Goal: Task Accomplishment & Management: Use online tool/utility

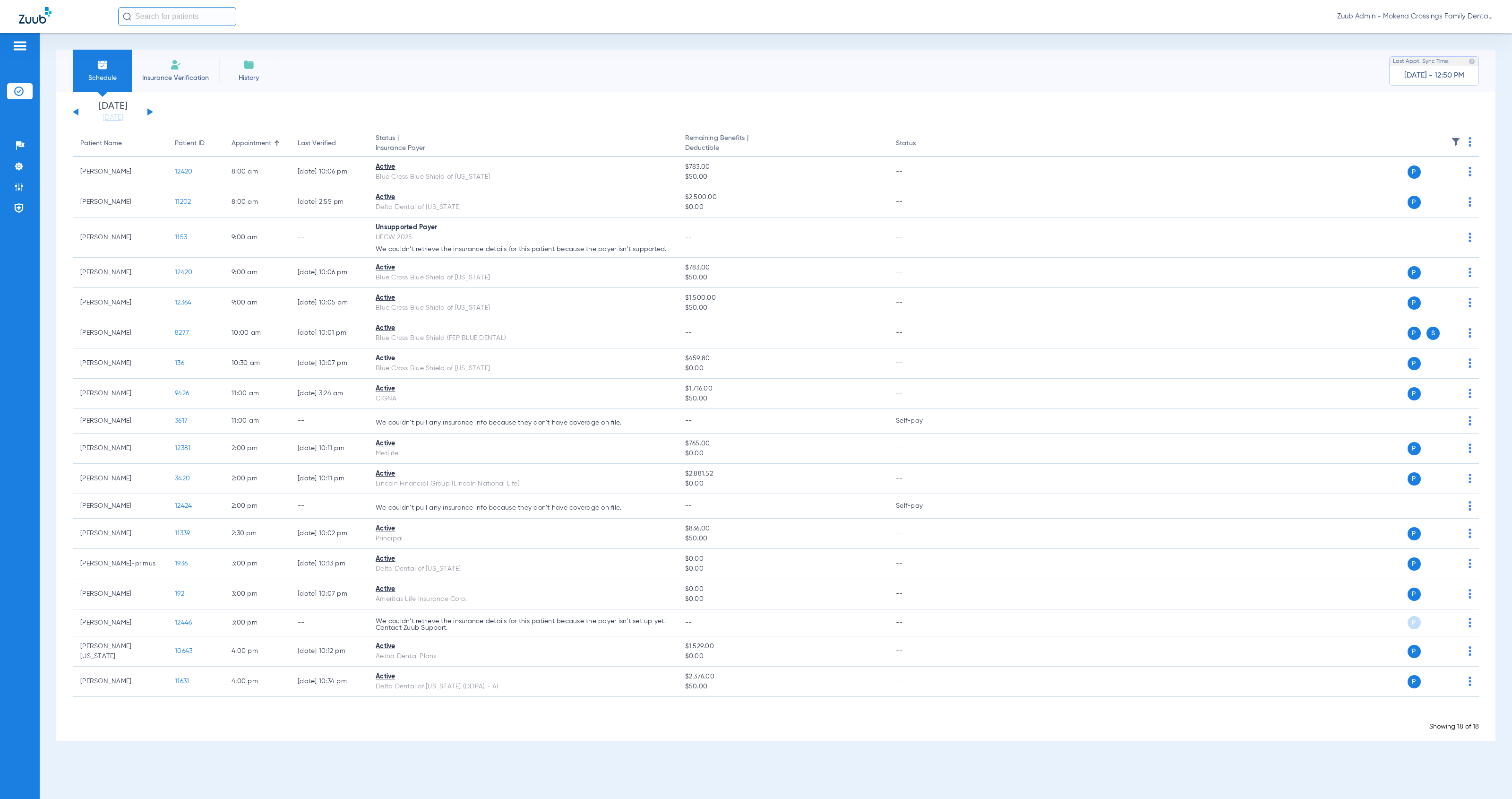
click at [195, 14] on input "text" at bounding box center [177, 17] width 118 height 19
type input "[PERSON_NAME]"
click at [233, 62] on td "12386" at bounding box center [241, 63] width 18 height 13
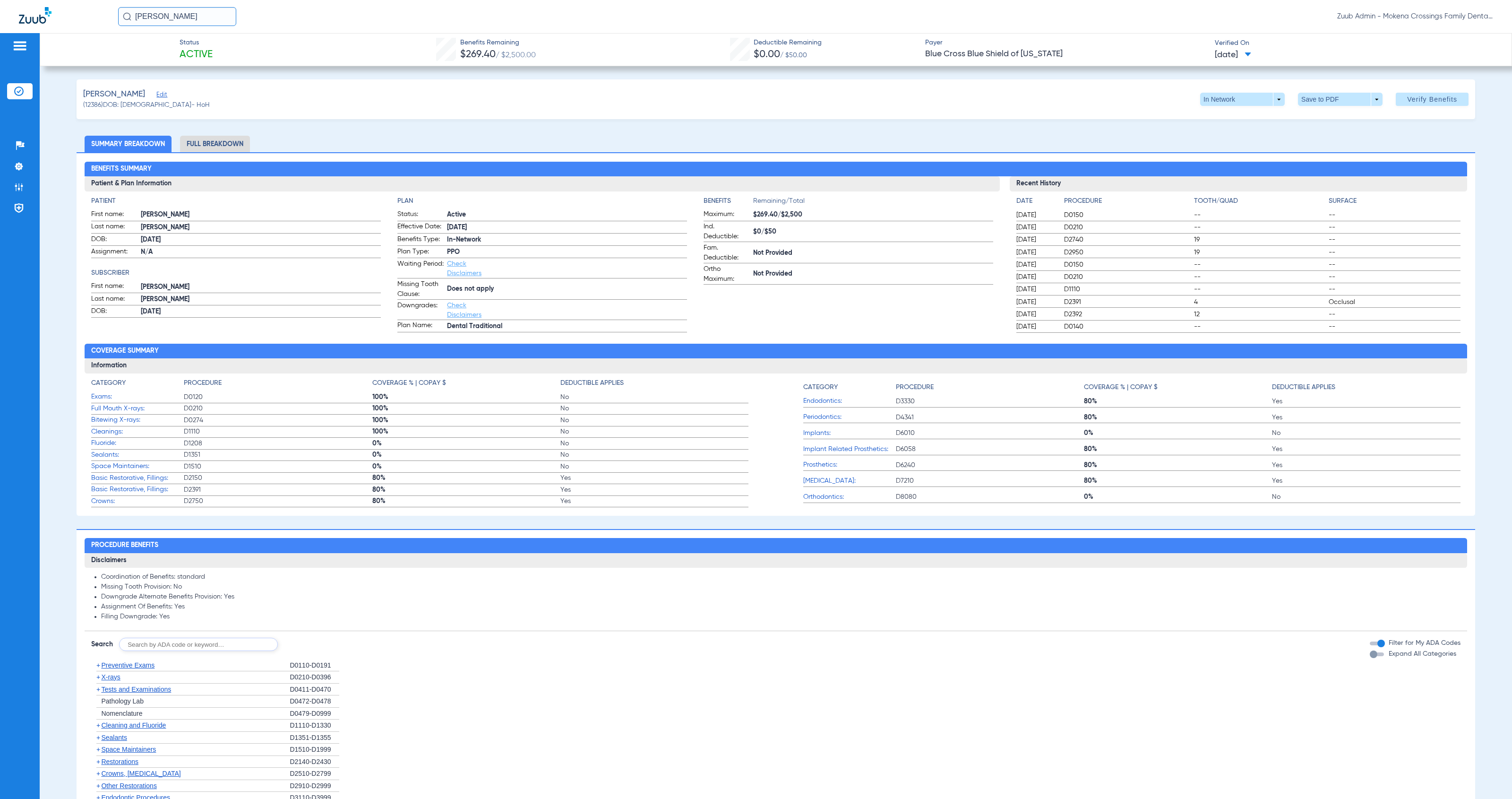
click at [211, 146] on li "Full Breakdown" at bounding box center [215, 144] width 70 height 17
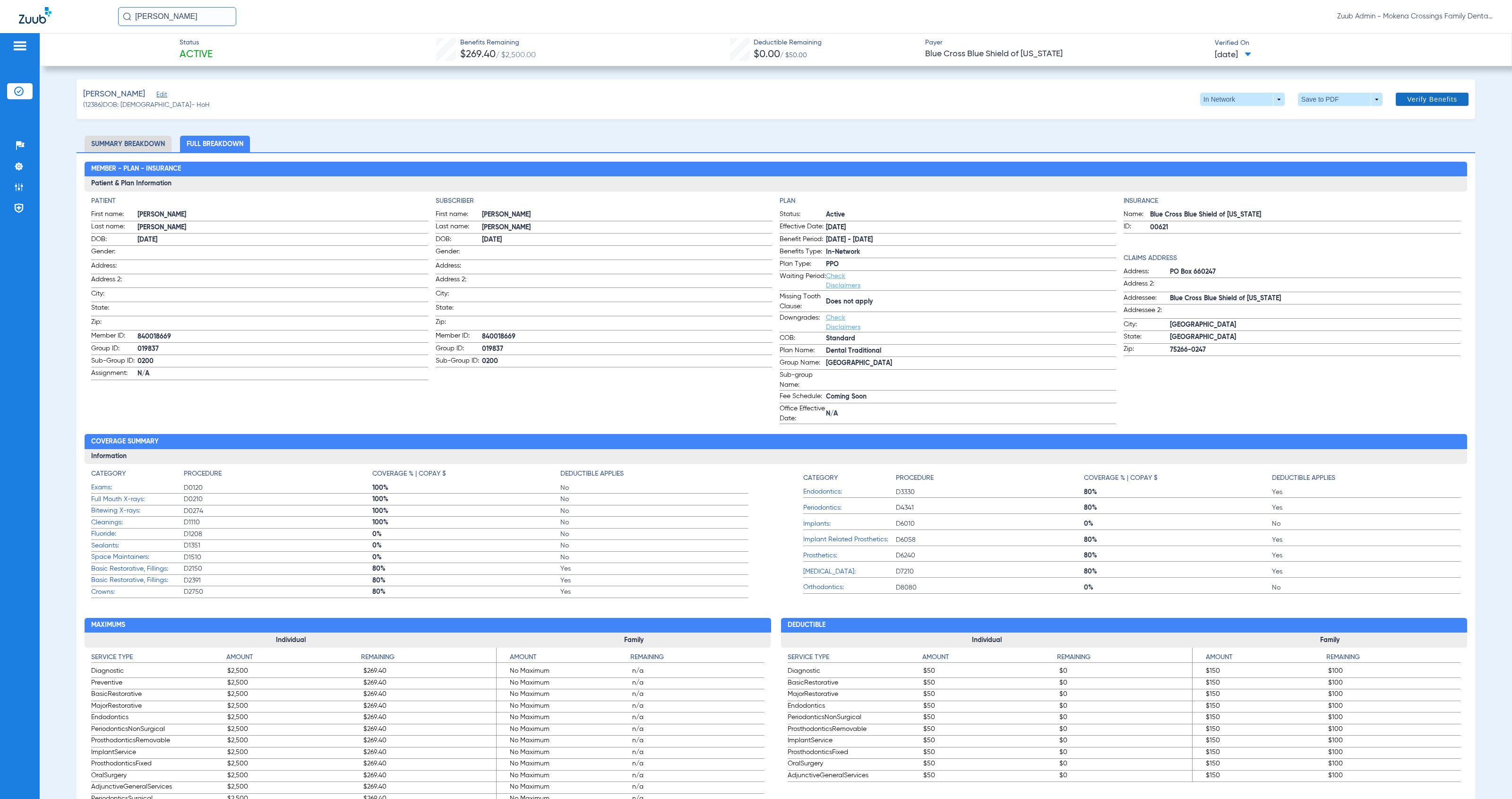
click at [1417, 99] on span "Verify Benefits" at bounding box center [1432, 99] width 50 height 8
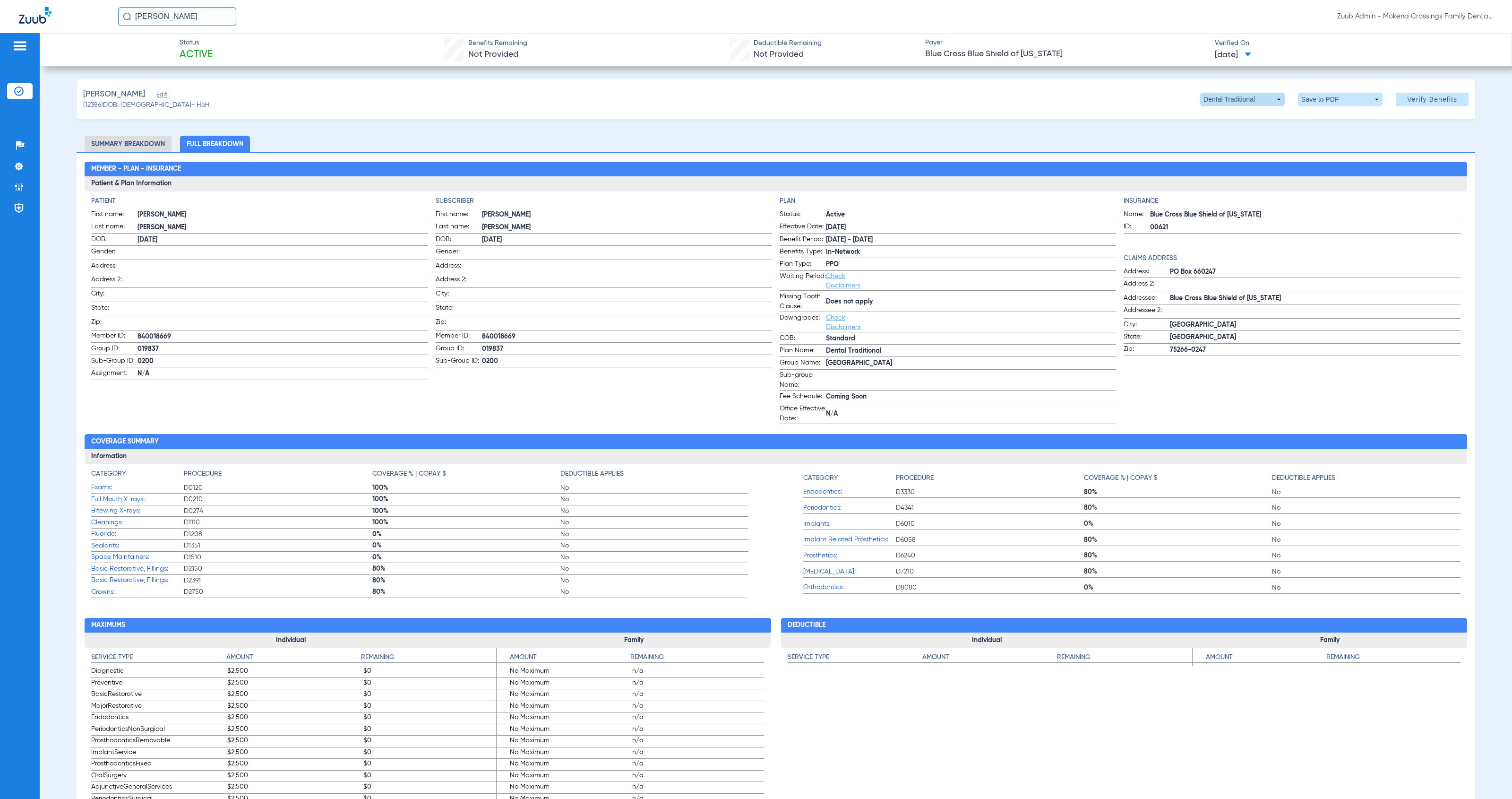
click at [1271, 101] on span at bounding box center [1243, 99] width 84 height 13
drag, startPoint x: 776, startPoint y: 351, endPoint x: 929, endPoint y: 352, distance: 153.0
click at [929, 352] on div at bounding box center [756, 400] width 1512 height 799
